Goal: Information Seeking & Learning: Learn about a topic

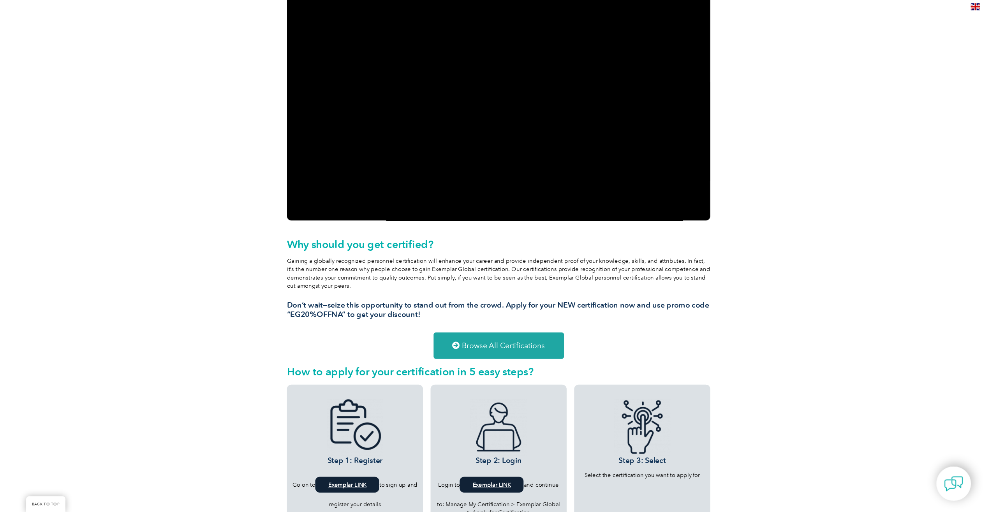
scroll to position [55, 0]
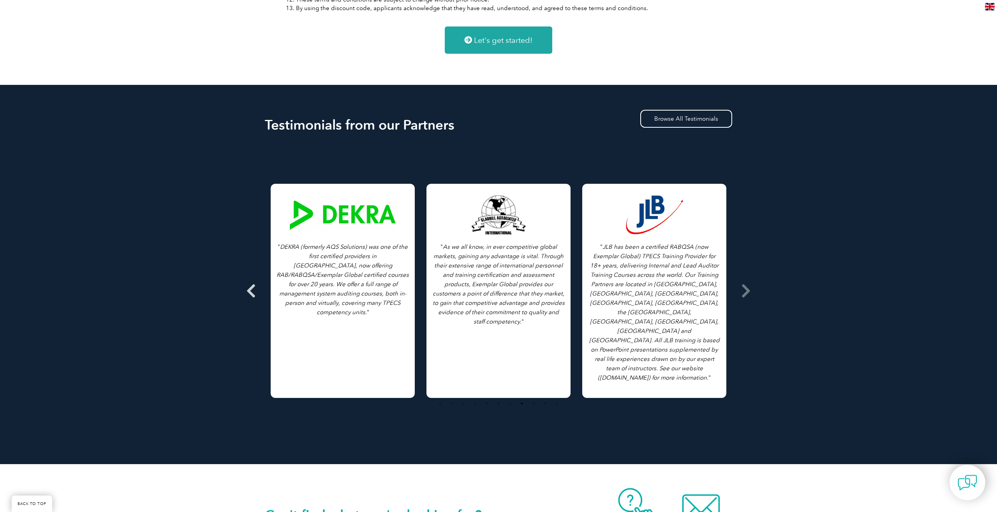
scroll to position [1141, 0]
click at [253, 290] on icon at bounding box center [251, 290] width 10 height 0
click at [751, 290] on span at bounding box center [745, 290] width 19 height 292
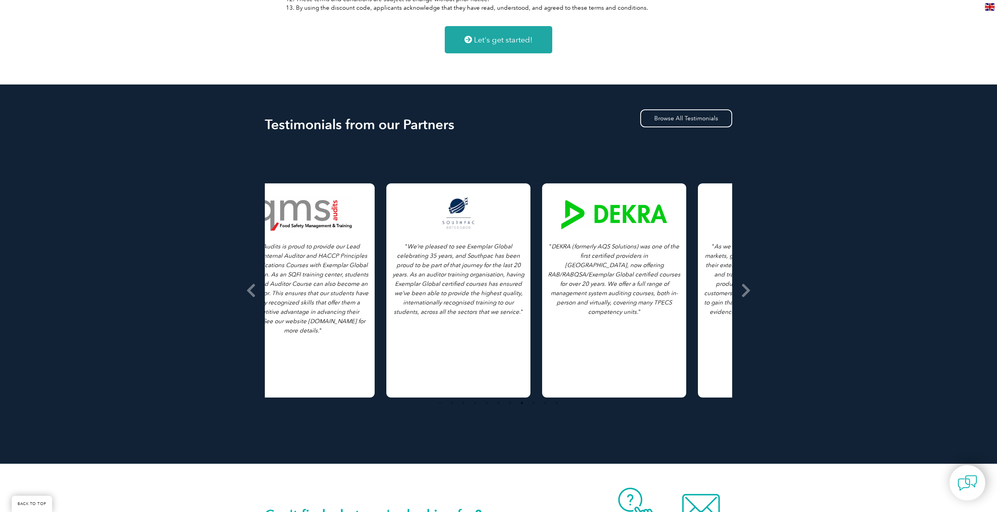
drag, startPoint x: 387, startPoint y: 298, endPoint x: 653, endPoint y: 295, distance: 266.7
click at [653, 295] on p "" DEKRA (formerly AQS Solutions) was one of the first certified providers in No…" at bounding box center [614, 279] width 132 height 75
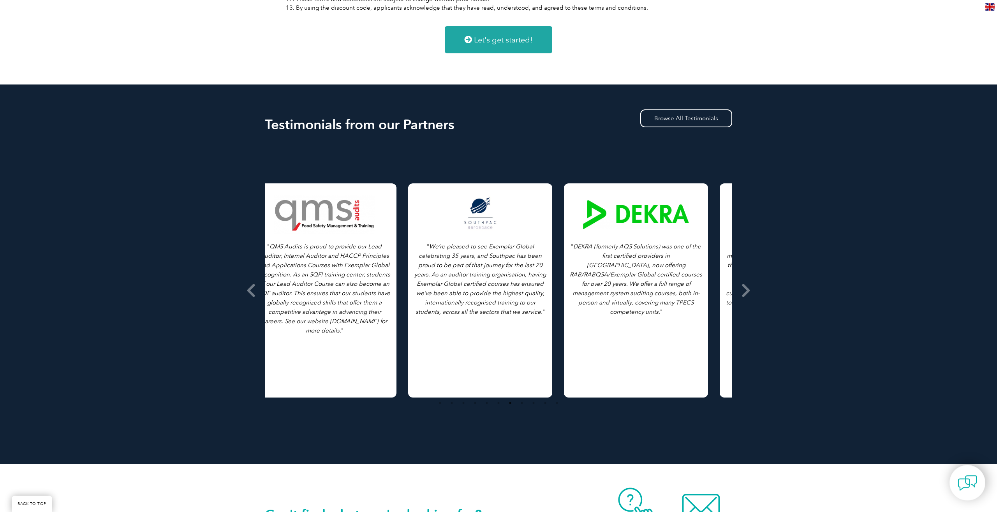
drag, startPoint x: 415, startPoint y: 299, endPoint x: 538, endPoint y: 298, distance: 122.6
click at [538, 298] on p "" We’re pleased to see Exemplar Global celebrating 35 years, and Southpac has b…" at bounding box center [480, 279] width 132 height 75
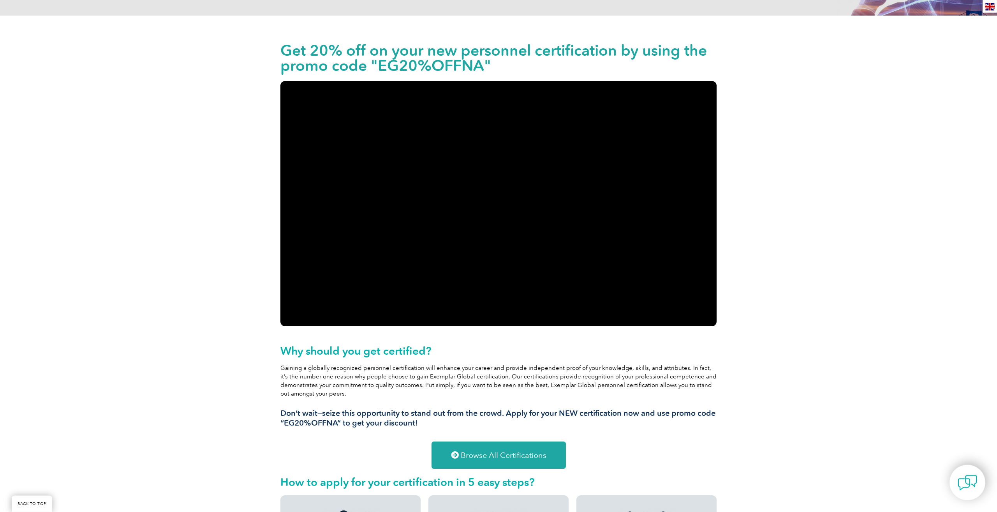
scroll to position [0, 0]
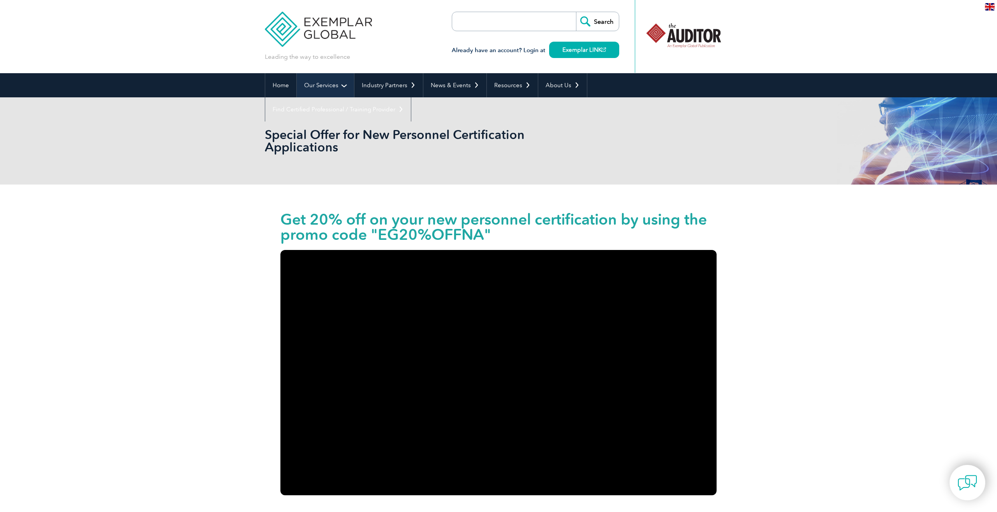
click at [327, 88] on link "Our Services" at bounding box center [325, 85] width 57 height 24
drag, startPoint x: 226, startPoint y: 215, endPoint x: 328, endPoint y: 216, distance: 102.0
drag, startPoint x: 383, startPoint y: 237, endPoint x: 485, endPoint y: 237, distance: 101.2
click at [485, 237] on h1 "Get 20% off on your new personnel certification by using the promo code "EG20%O…" at bounding box center [498, 227] width 436 height 30
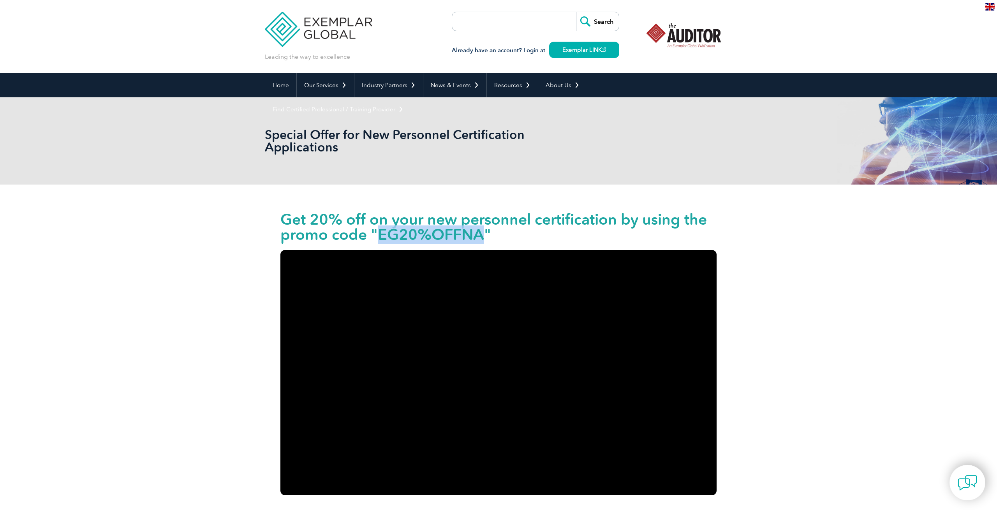
copy h1 "EG20%OFFNA"
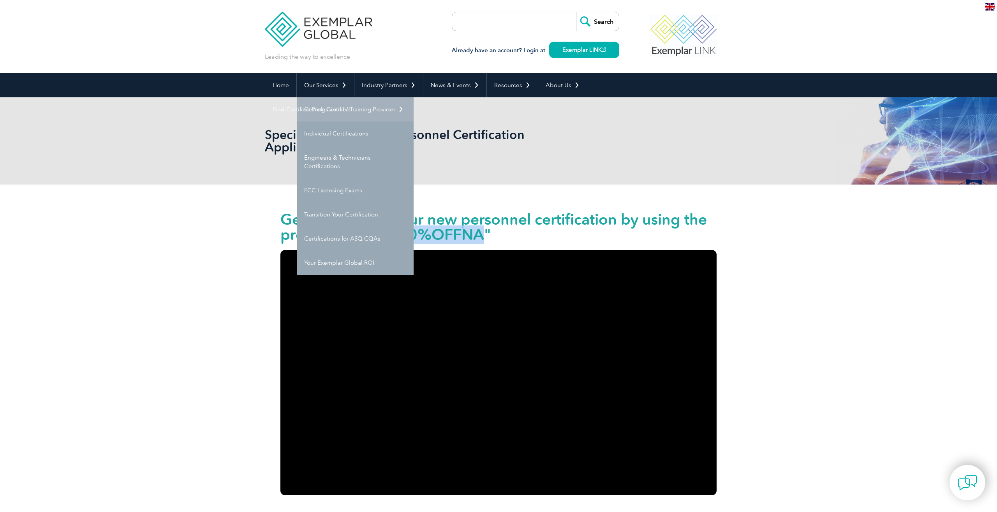
click at [337, 109] on link "Getting Certified" at bounding box center [355, 109] width 117 height 24
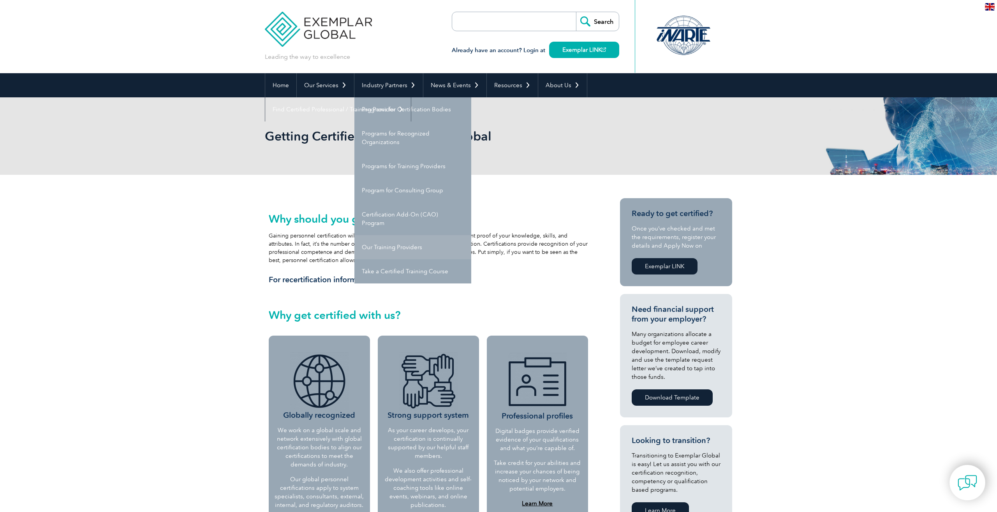
click at [408, 248] on link "Our Training Providers" at bounding box center [412, 247] width 117 height 24
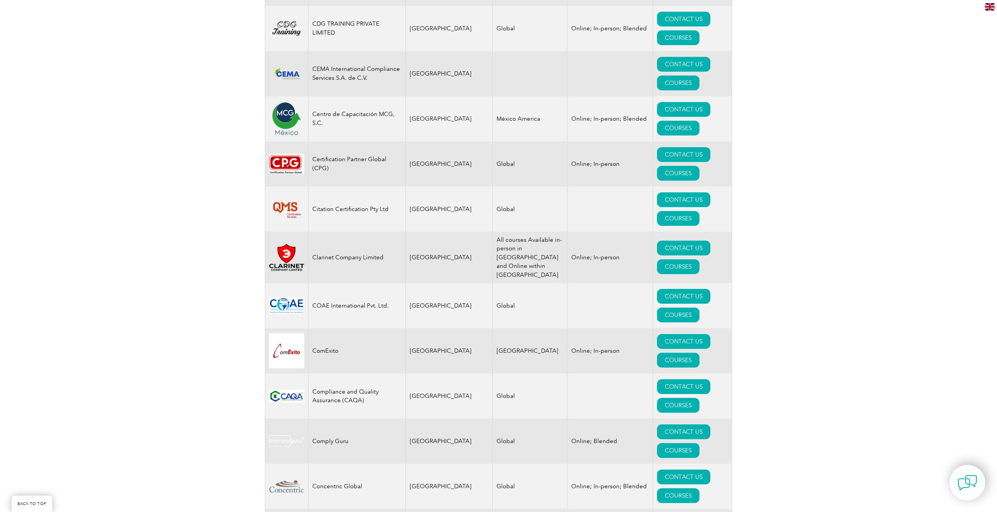
scroll to position [7526, 0]
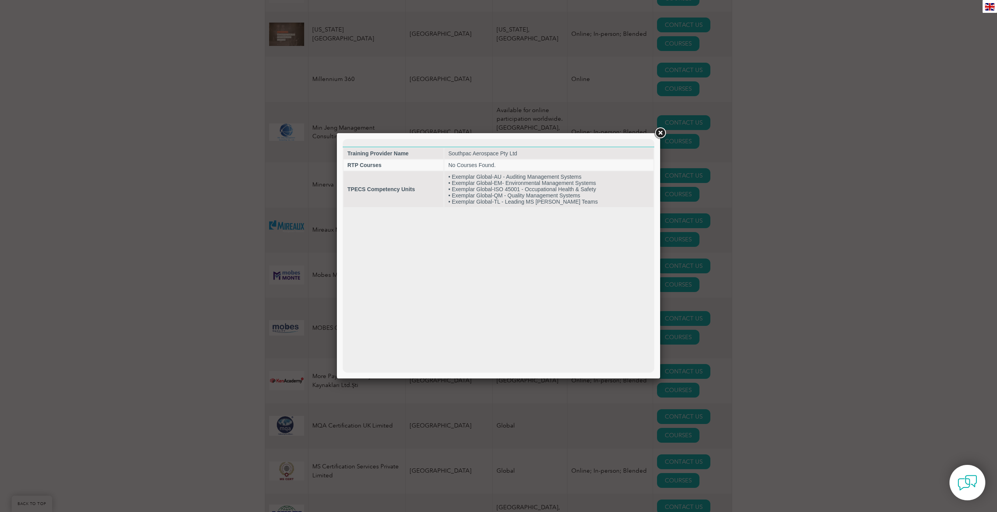
scroll to position [0, 0]
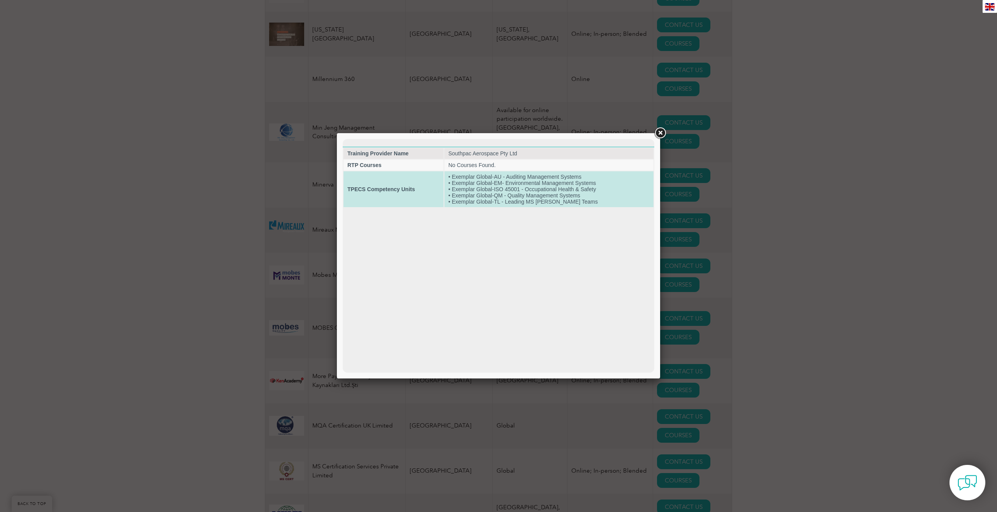
click at [499, 194] on td "• Exemplar Global-AU - Auditing Management Systems • Exemplar Global-EM- Enviro…" at bounding box center [548, 189] width 209 height 36
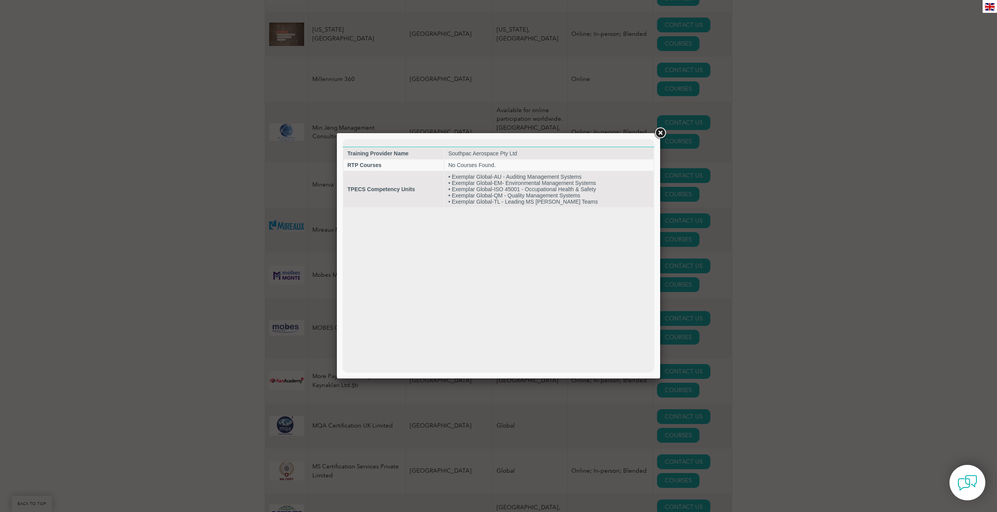
click at [660, 133] on link at bounding box center [660, 133] width 14 height 14
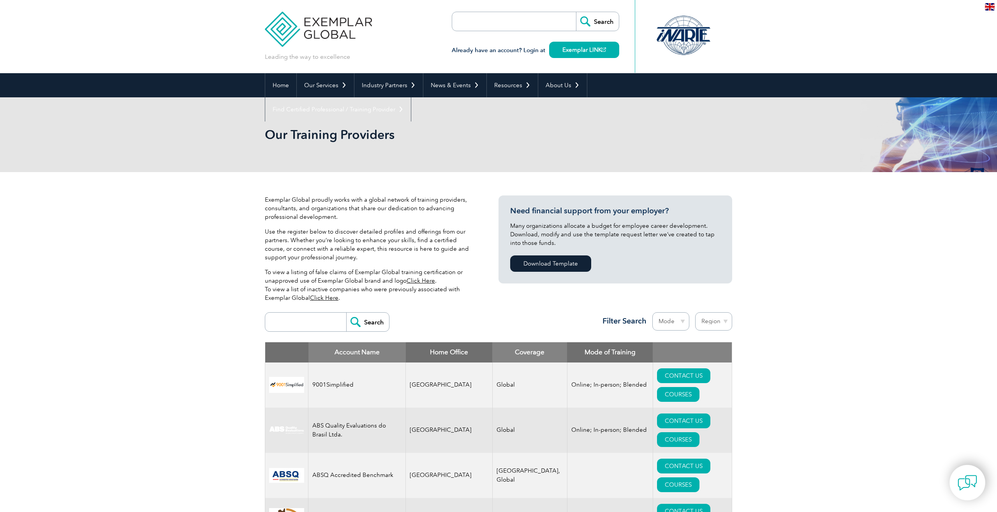
click at [325, 25] on img at bounding box center [318, 23] width 107 height 47
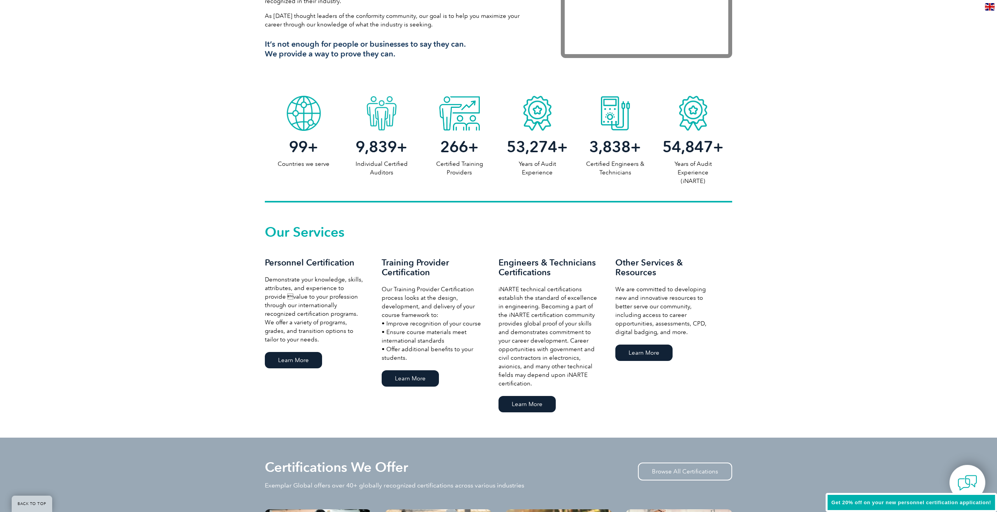
scroll to position [648, 0]
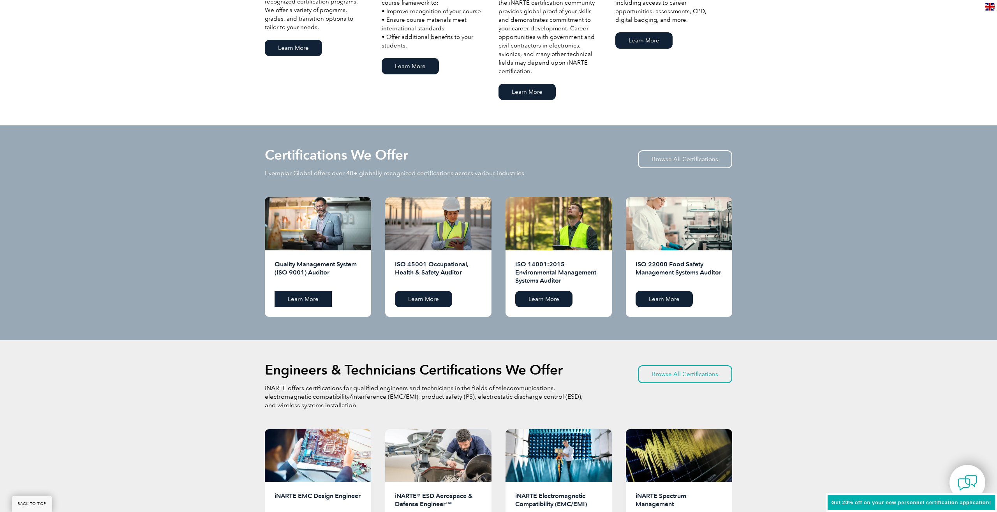
click at [322, 301] on link "Learn More" at bounding box center [302, 299] width 57 height 16
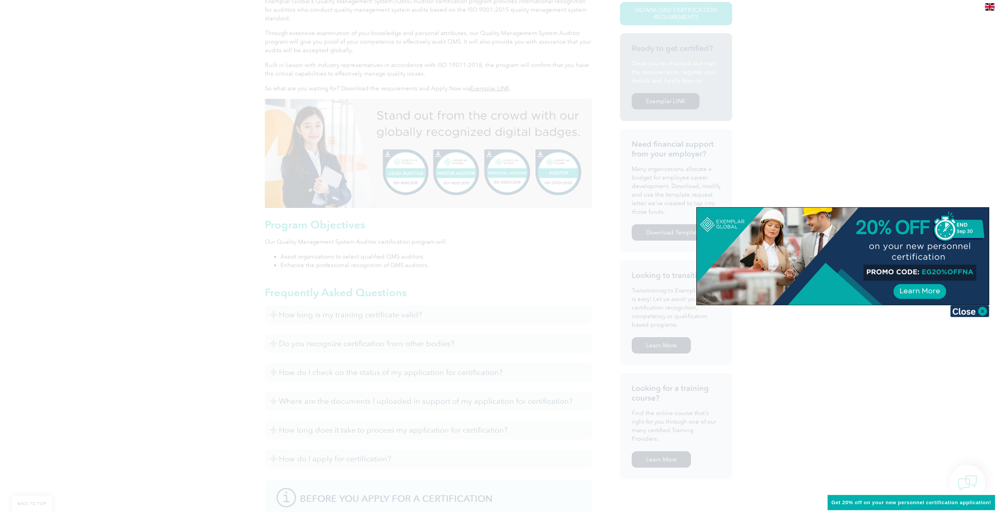
scroll to position [243, 0]
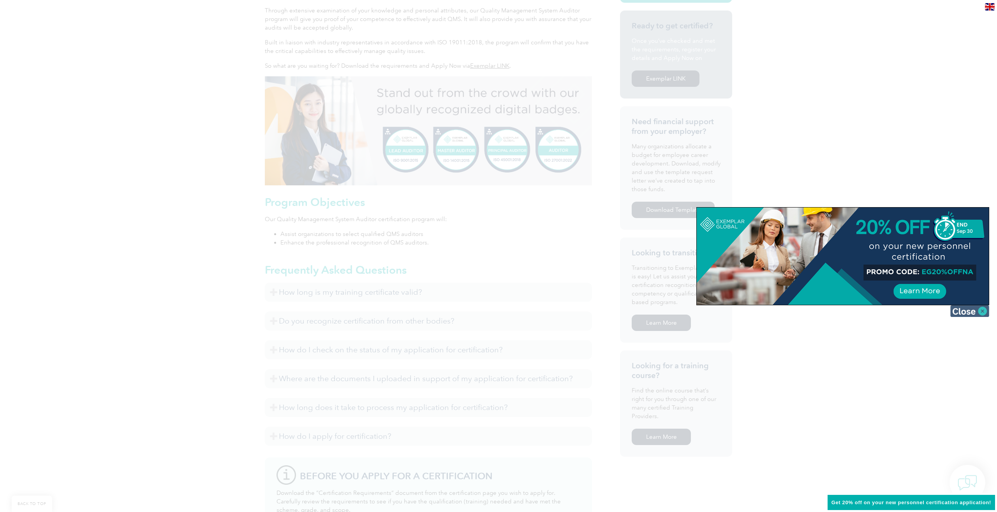
click at [981, 313] on img at bounding box center [969, 311] width 39 height 12
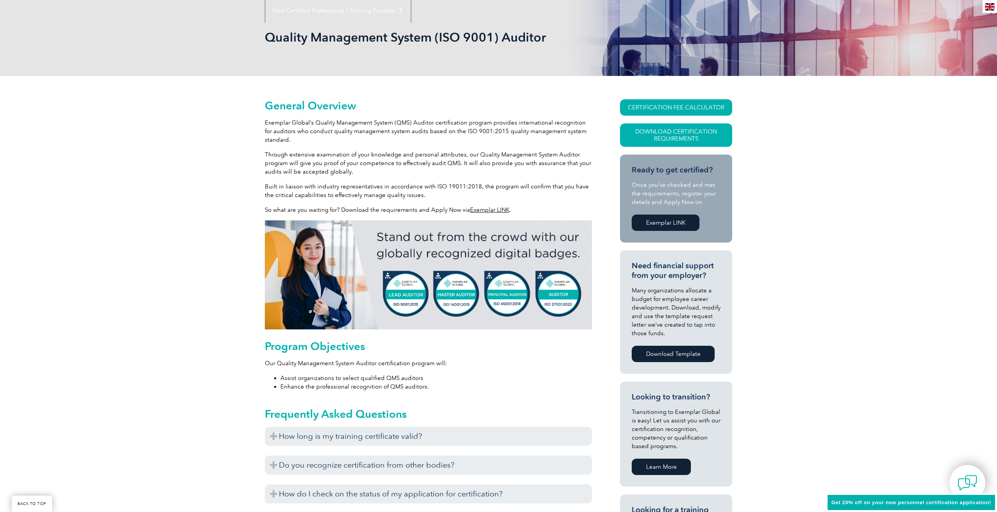
scroll to position [81, 0]
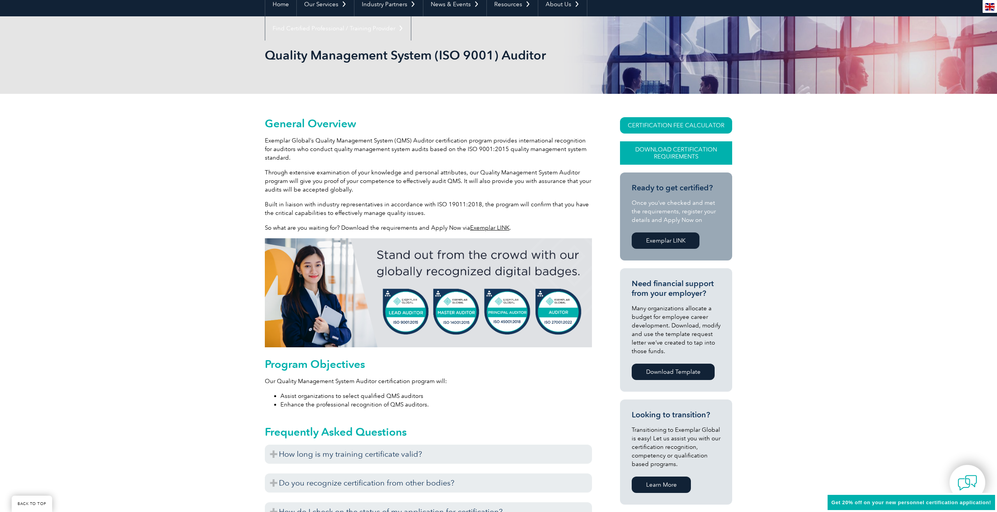
click at [688, 153] on link "Download Certification Requirements" at bounding box center [676, 152] width 112 height 23
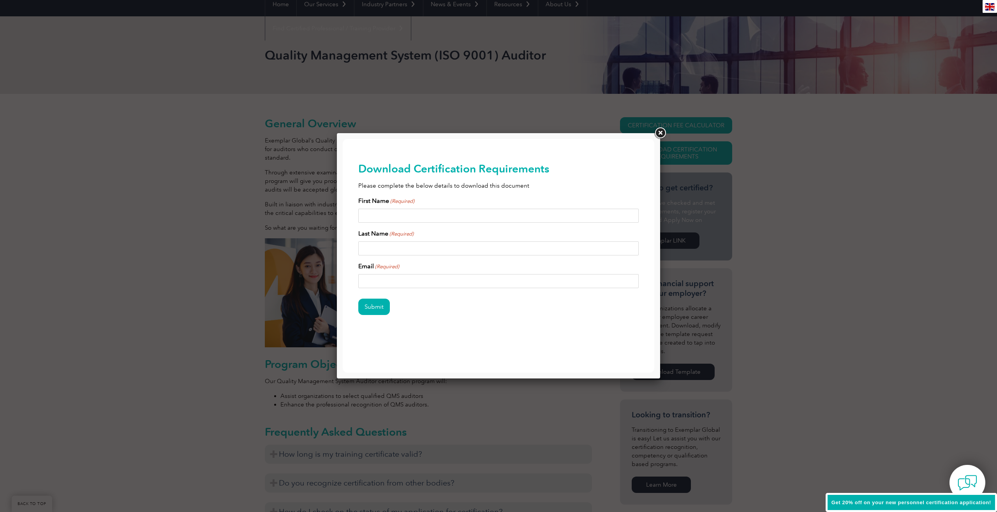
scroll to position [0, 0]
click at [659, 133] on link at bounding box center [660, 133] width 14 height 14
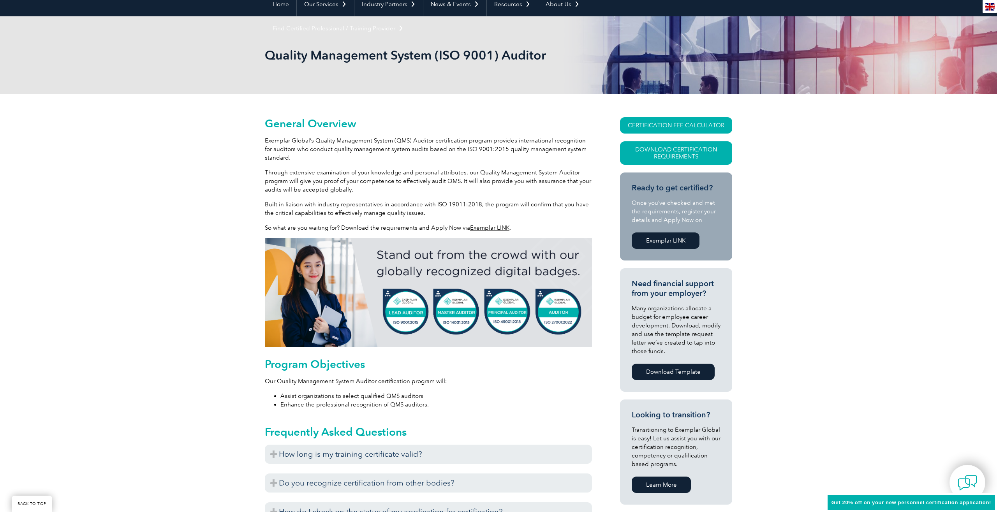
click at [679, 241] on link "Exemplar LINK" at bounding box center [665, 240] width 68 height 16
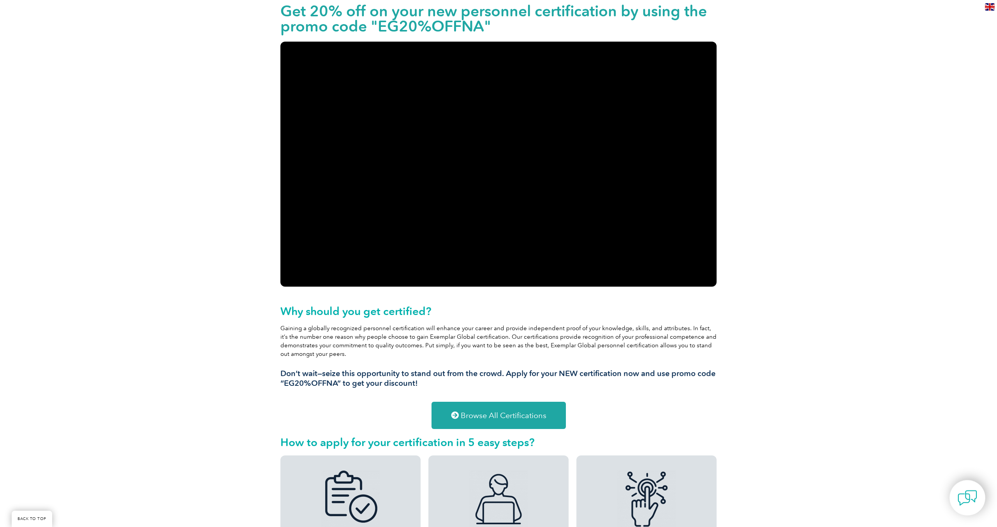
scroll to position [202, 0]
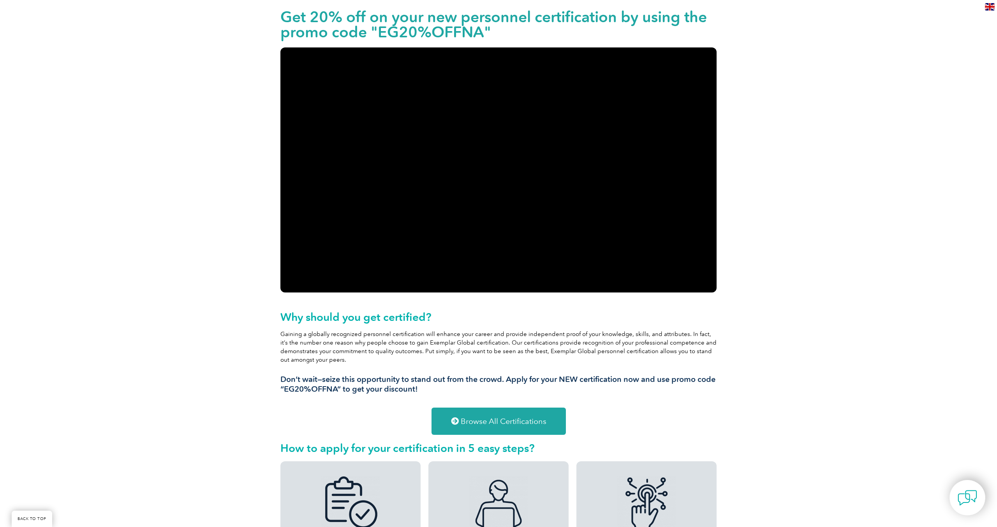
click at [527, 422] on span "Browse All Certifications" at bounding box center [504, 422] width 86 height 8
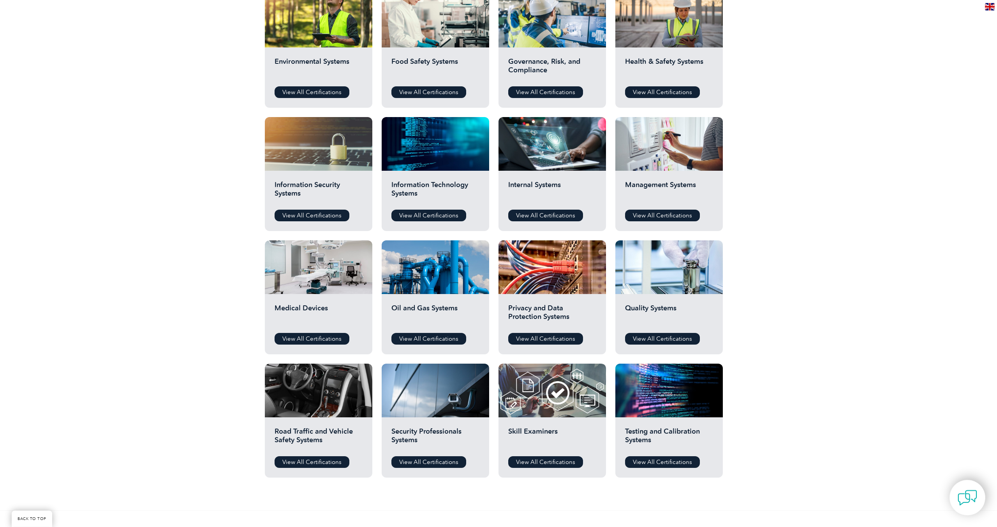
scroll to position [324, 0]
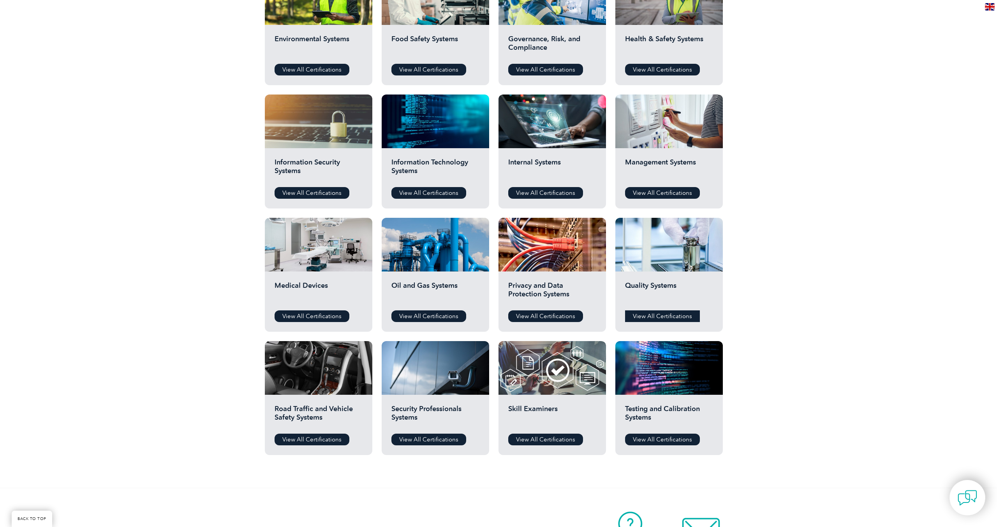
click at [672, 316] on link "View All Certifications" at bounding box center [662, 317] width 75 height 12
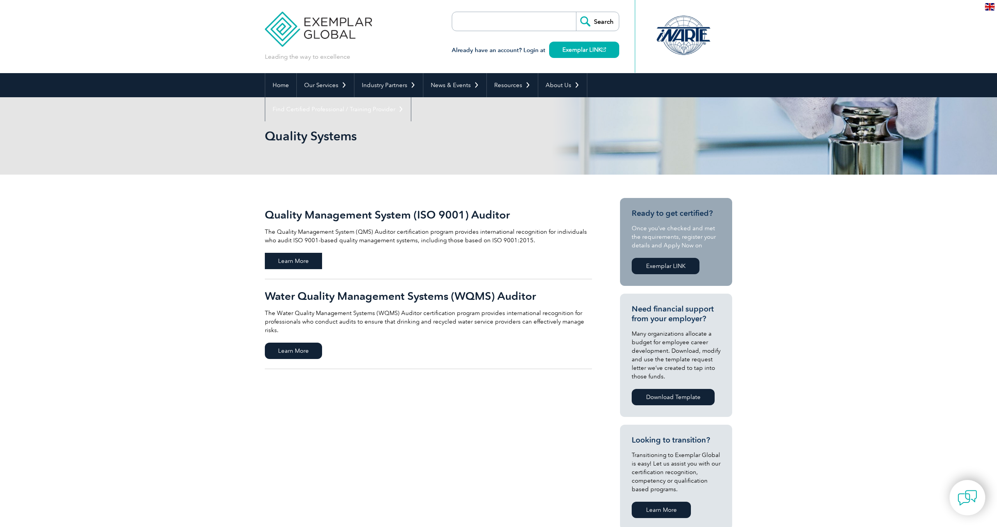
click at [294, 256] on span "Learn More" at bounding box center [293, 261] width 57 height 16
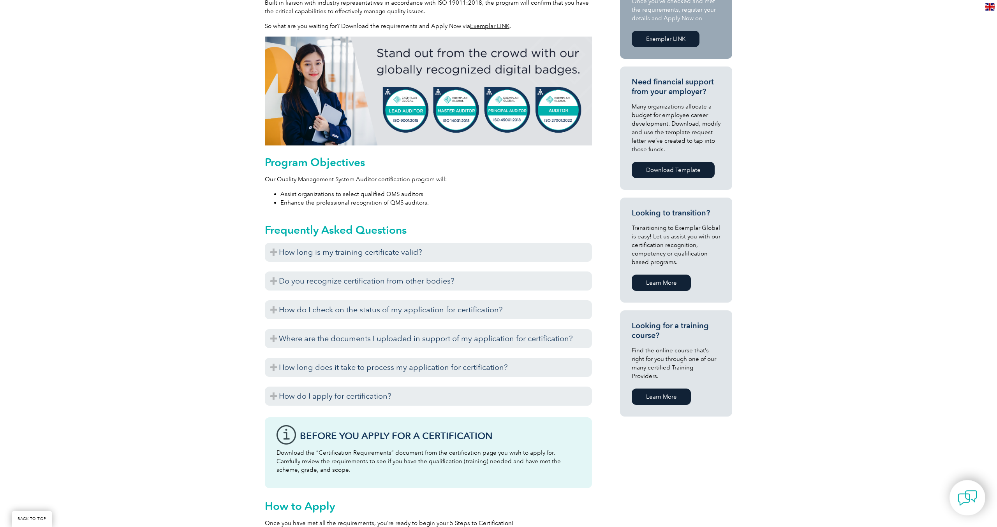
scroll to position [283, 0]
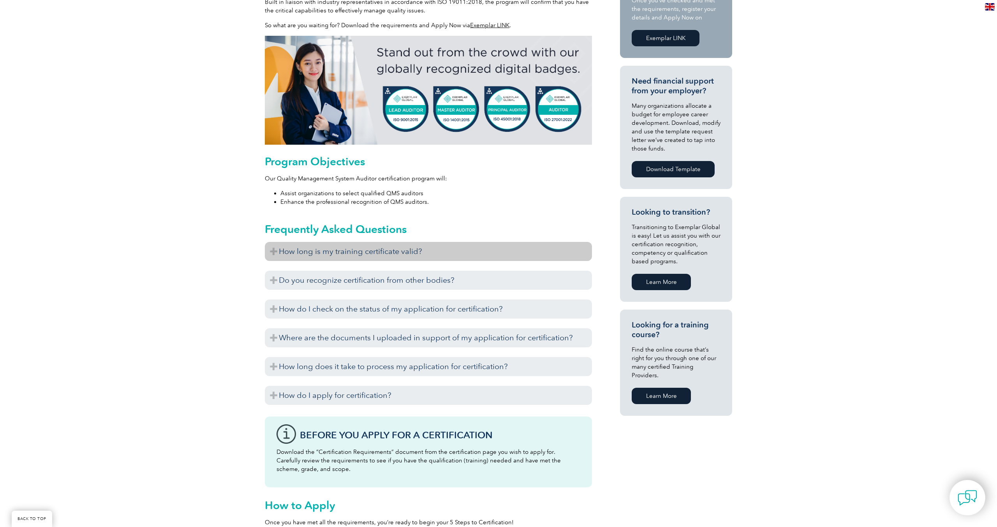
click at [275, 253] on h3 "How long is my training certificate valid?" at bounding box center [428, 251] width 327 height 19
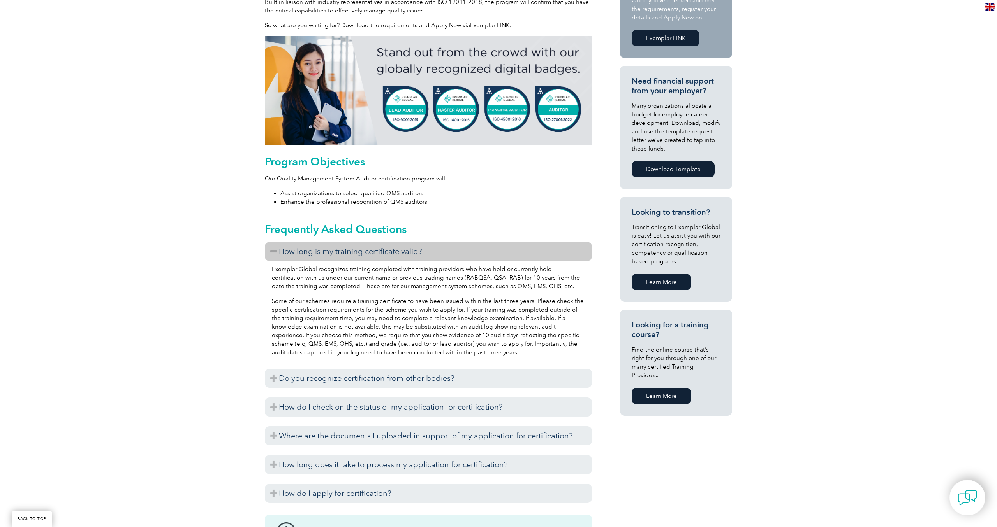
click at [275, 253] on h3 "How long is my training certificate valid?" at bounding box center [428, 251] width 327 height 19
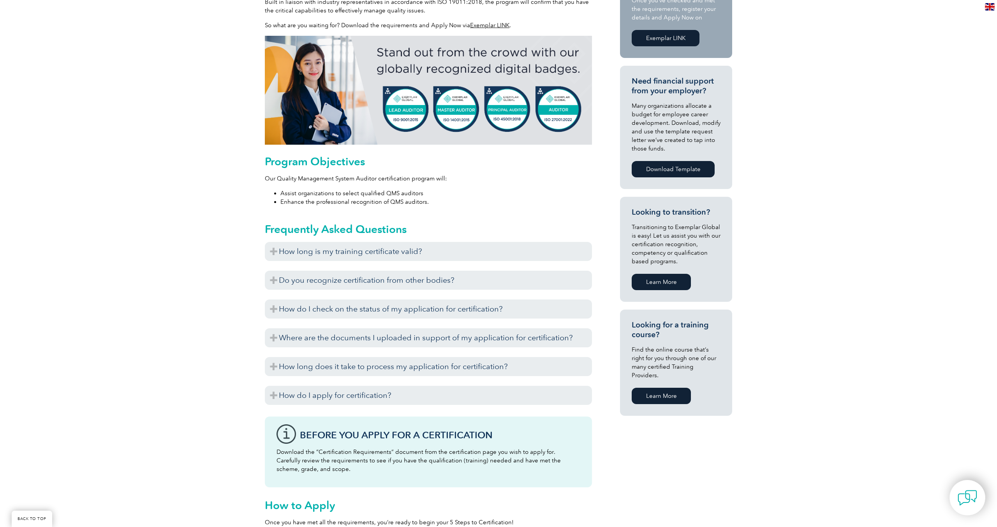
scroll to position [0, 0]
